Goal: Ask a question

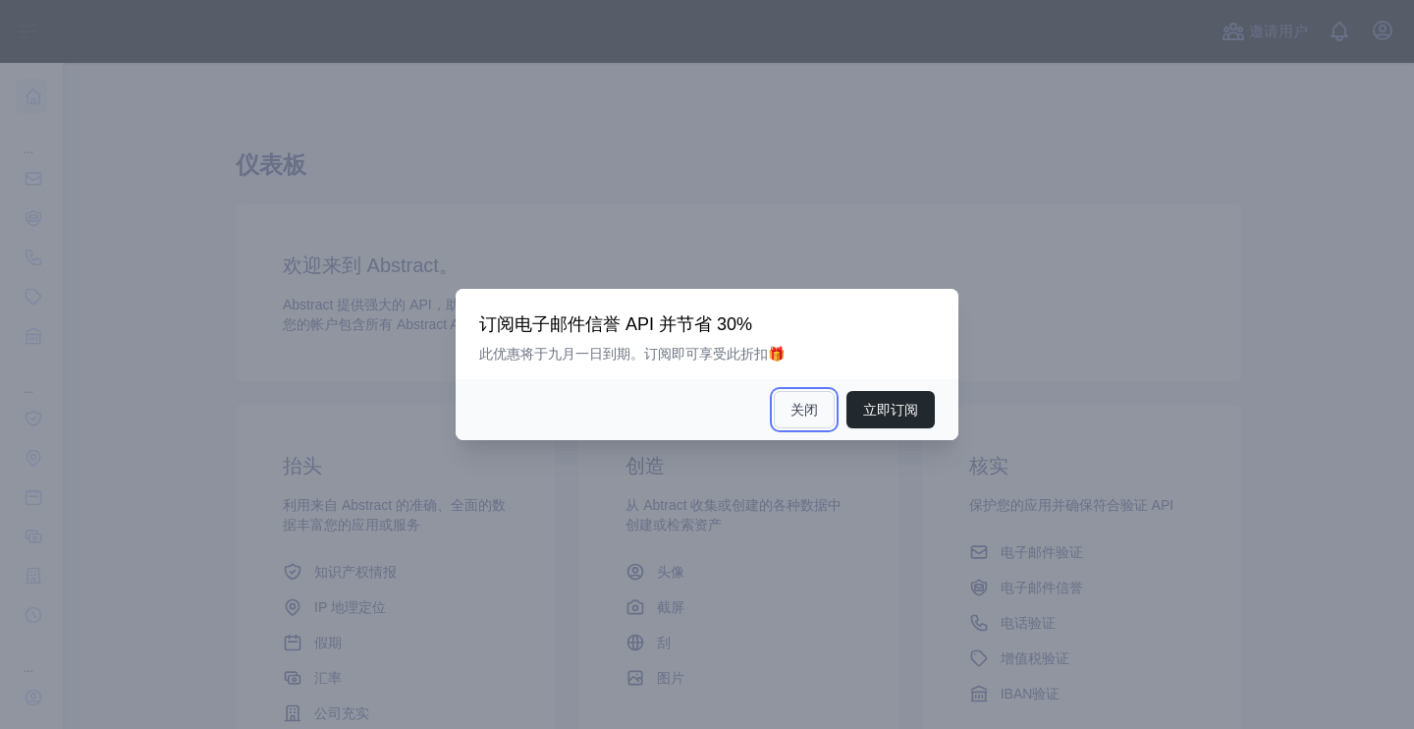
click at [804, 414] on font "关闭" at bounding box center [805, 410] width 28 height 16
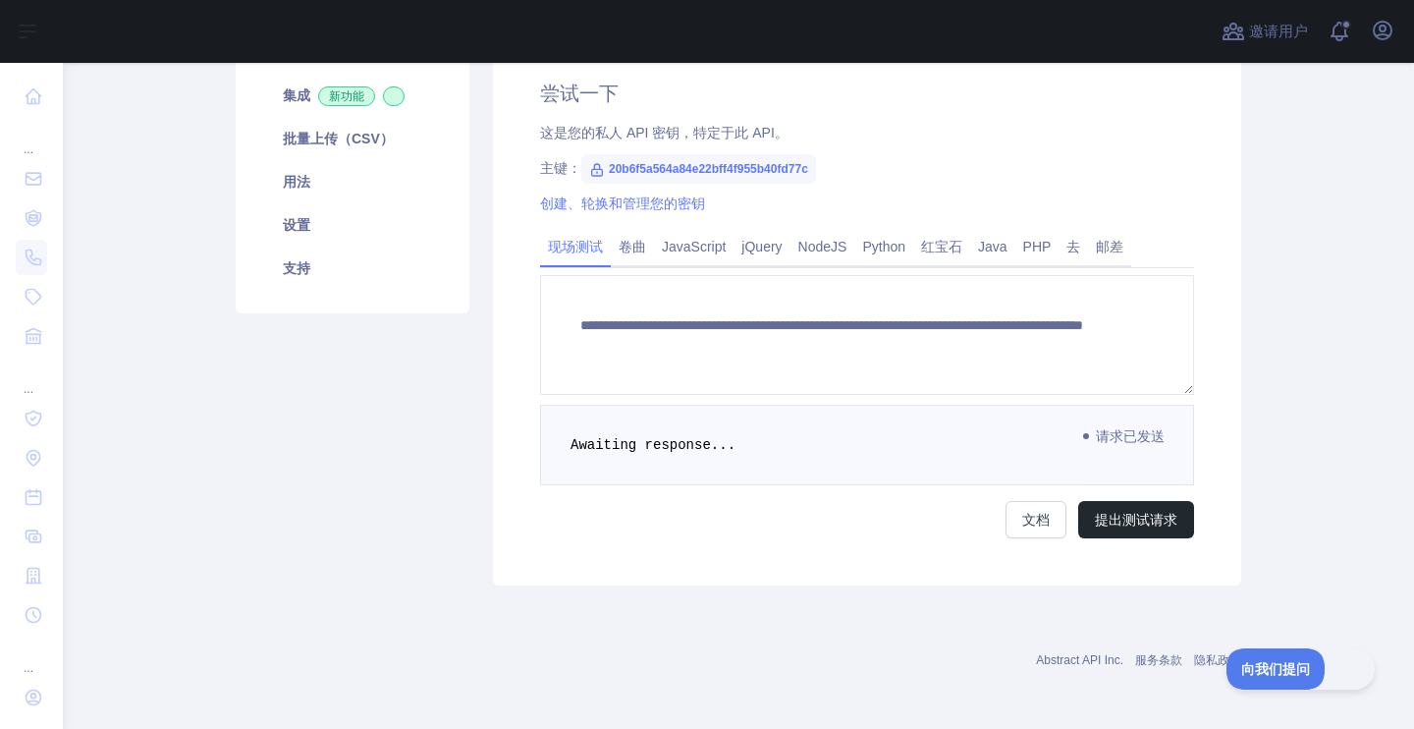
scroll to position [380, 0]
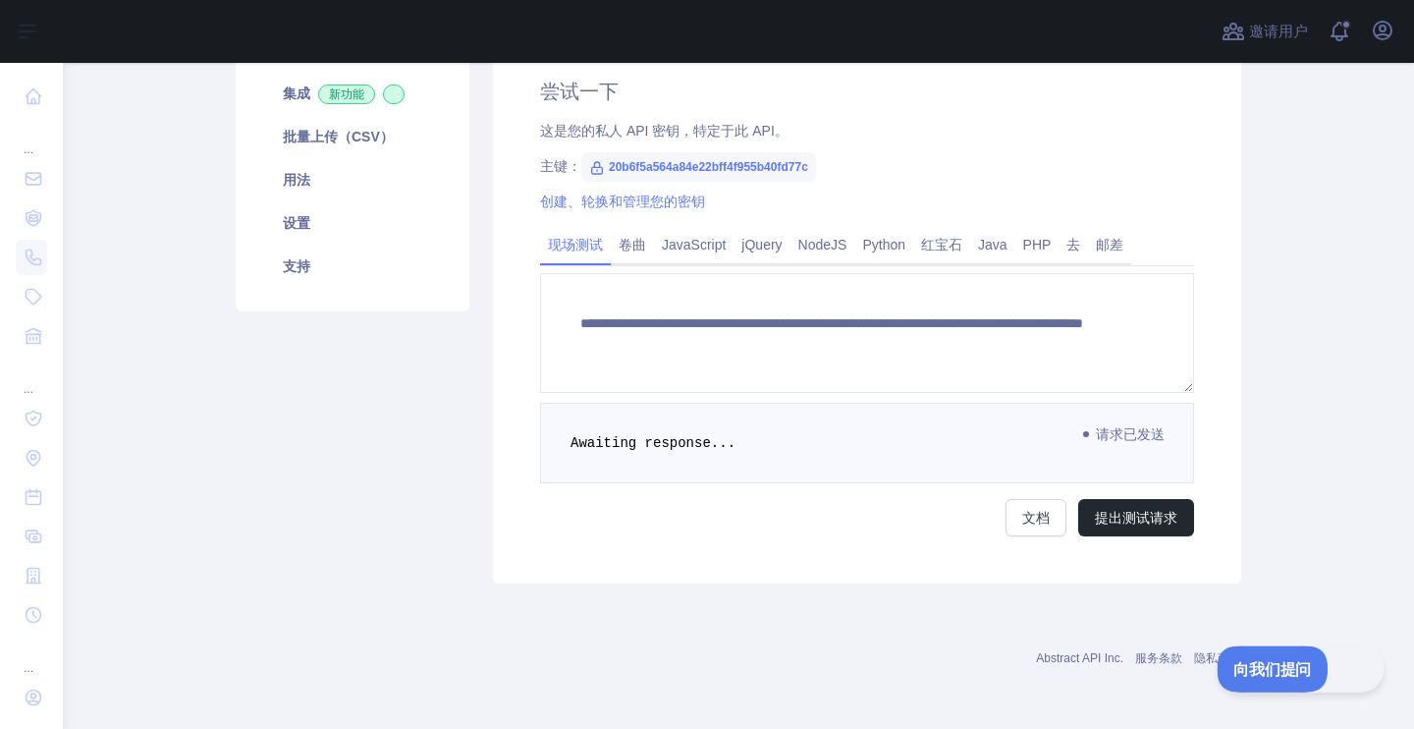
click at [1267, 670] on font "向我们提问" at bounding box center [1266, 666] width 69 height 16
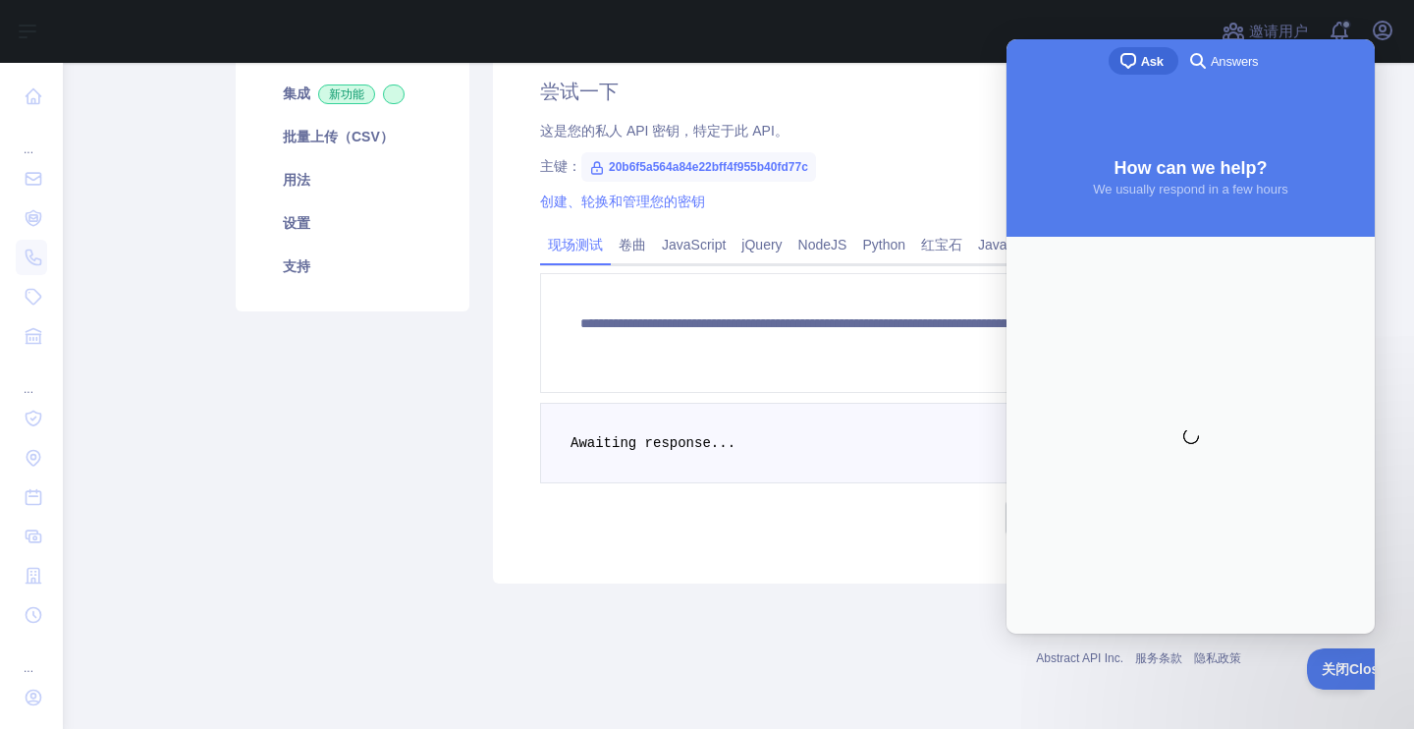
scroll to position [0, 0]
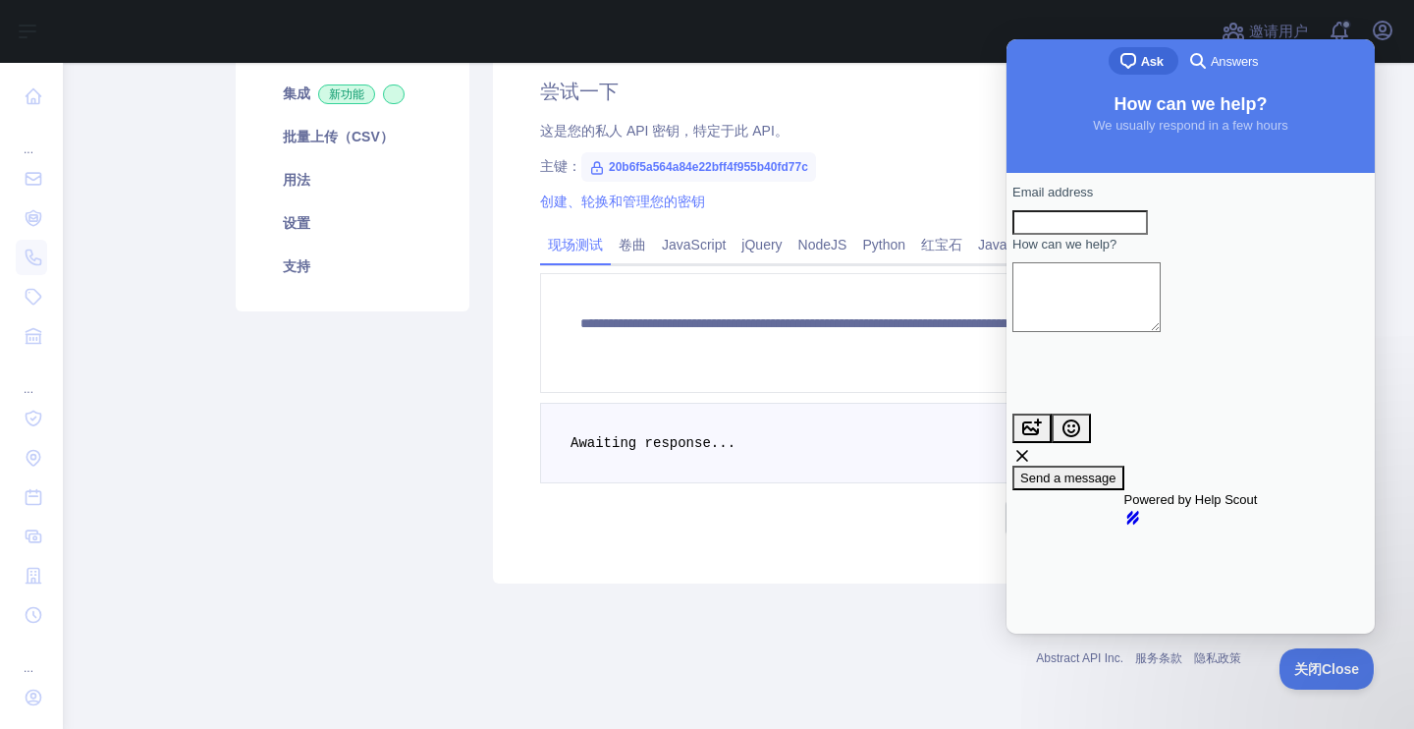
click at [1096, 317] on textarea "How can we help?" at bounding box center [1087, 297] width 148 height 70
click at [1089, 224] on input "Email address" at bounding box center [1081, 223] width 136 height 26
click at [923, 410] on pre "Awaiting response..." at bounding box center [867, 443] width 654 height 81
click at [925, 481] on pre "Awaiting response..." at bounding box center [867, 443] width 654 height 81
click at [1242, 67] on span "Answers" at bounding box center [1234, 62] width 47 height 20
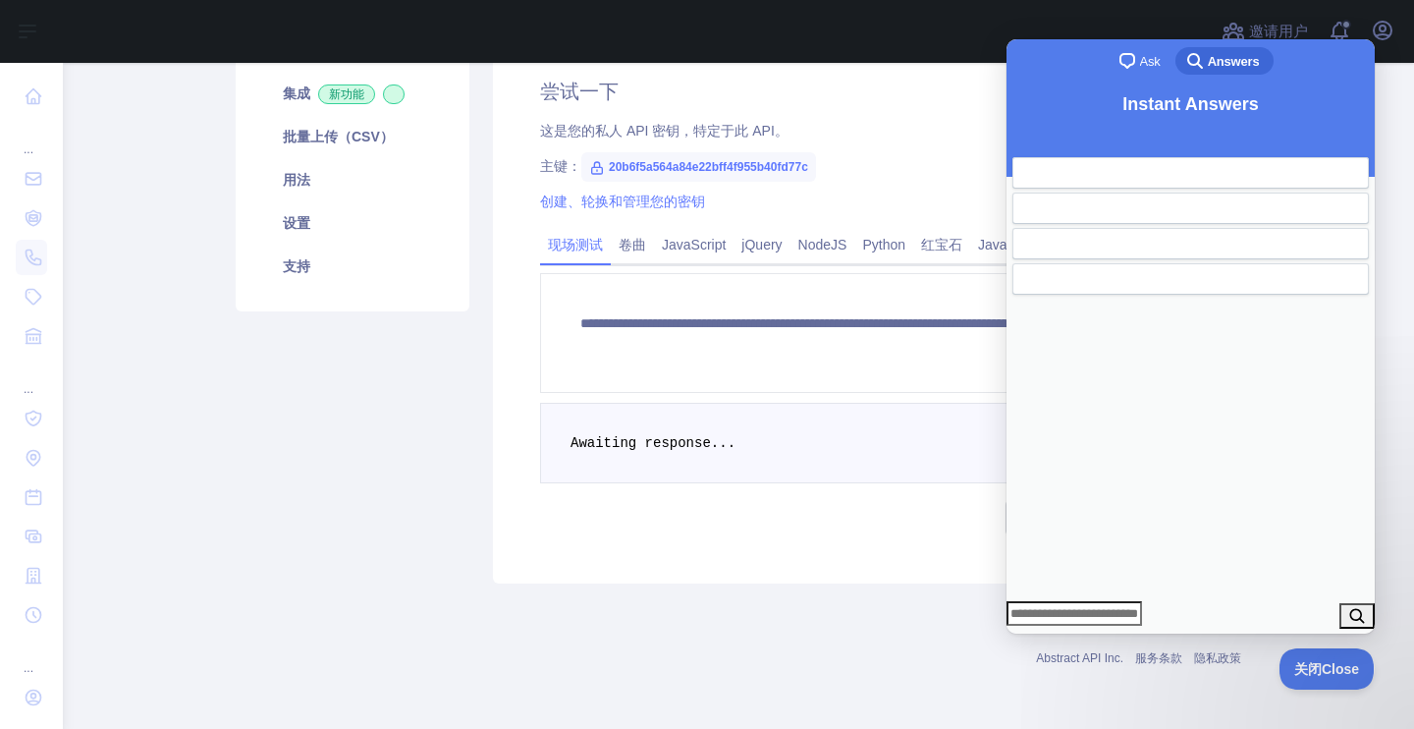
click at [854, 559] on div "**********" at bounding box center [867, 306] width 748 height 553
click at [1312, 657] on button "关闭 Close" at bounding box center [1320, 665] width 94 height 41
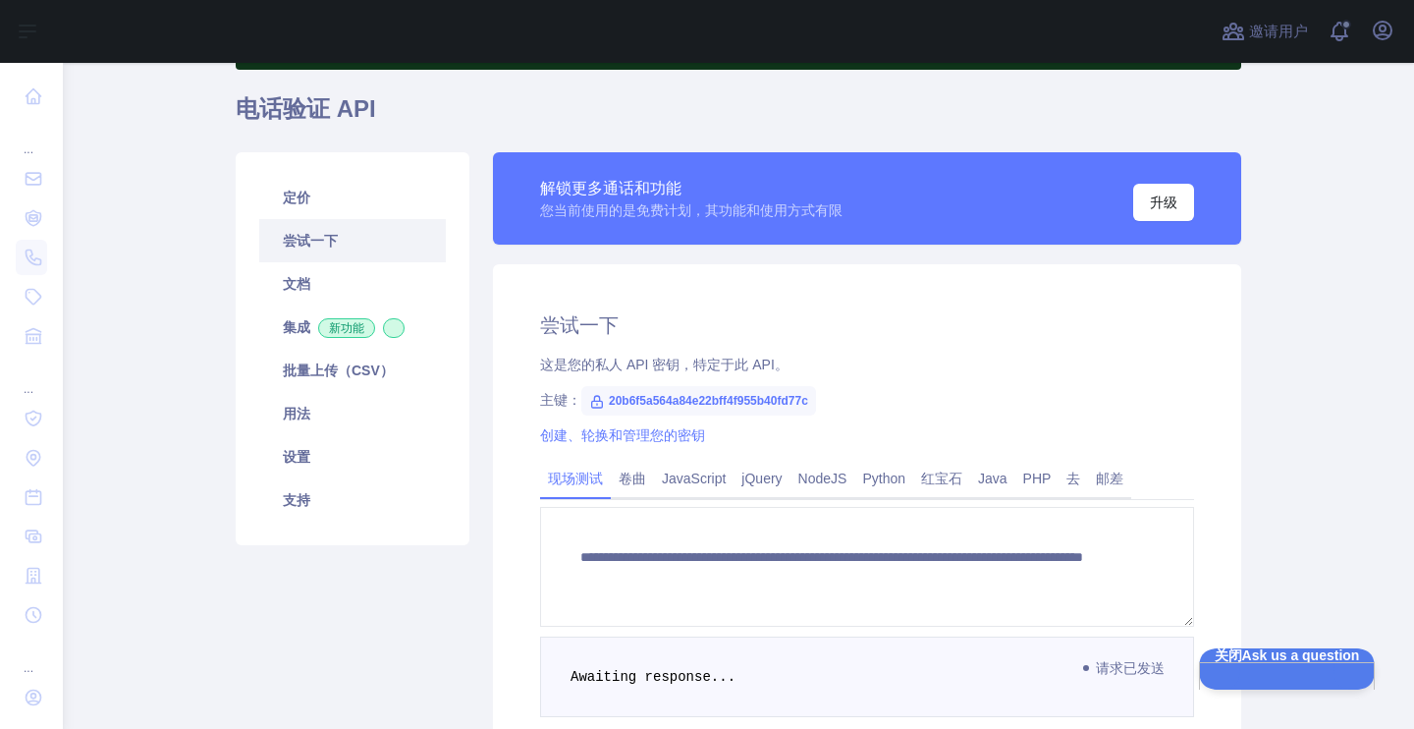
scroll to position [122, 0]
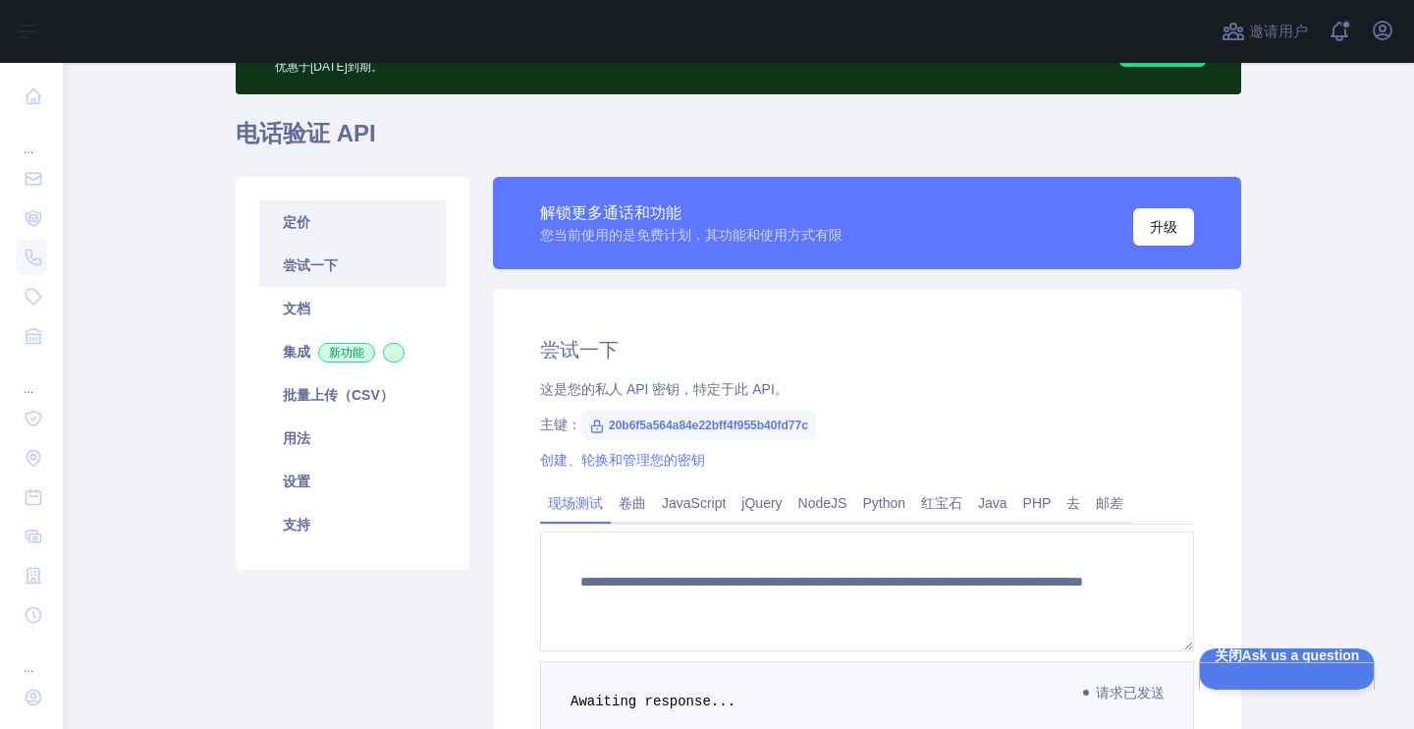
click at [303, 218] on font "定价" at bounding box center [297, 222] width 28 height 16
